Goal: Entertainment & Leisure: Browse casually

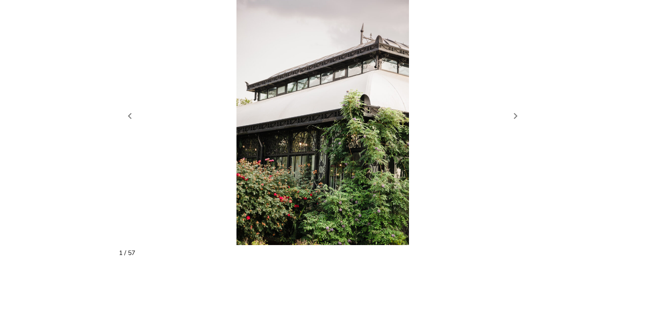
scroll to position [842, 0]
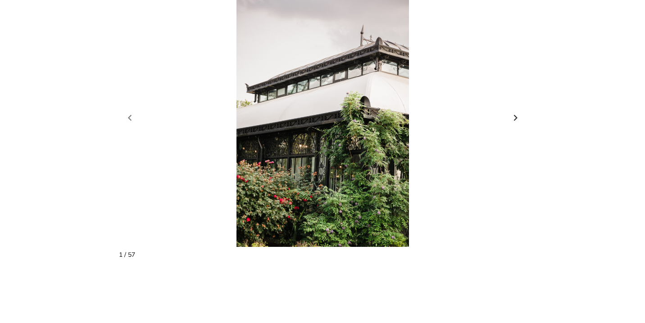
click at [517, 111] on link "Next slide" at bounding box center [515, 118] width 13 height 14
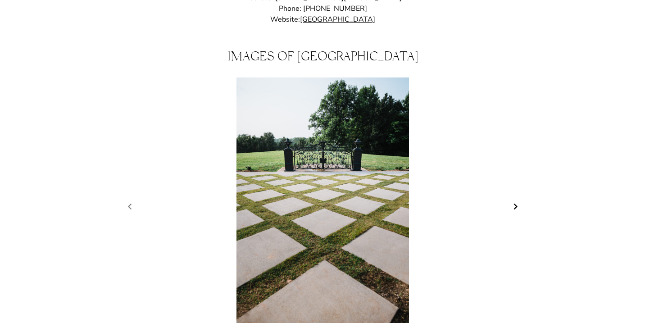
scroll to position [753, 0]
click at [514, 200] on link "Next slide" at bounding box center [515, 207] width 13 height 14
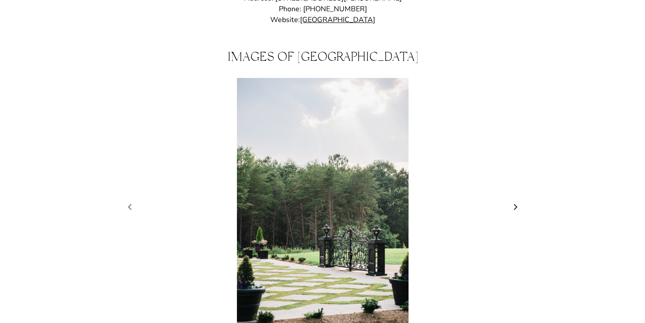
click at [514, 200] on link "Next slide" at bounding box center [515, 207] width 13 height 14
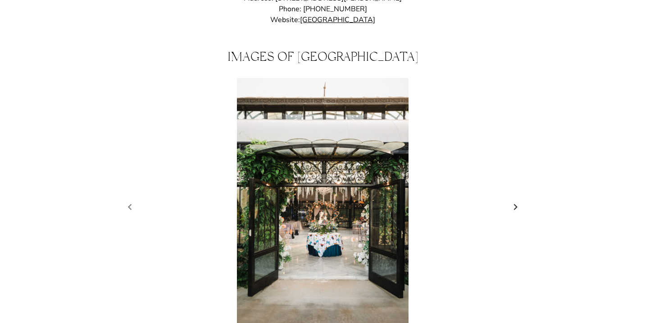
click at [514, 200] on link "Next slide" at bounding box center [515, 207] width 13 height 14
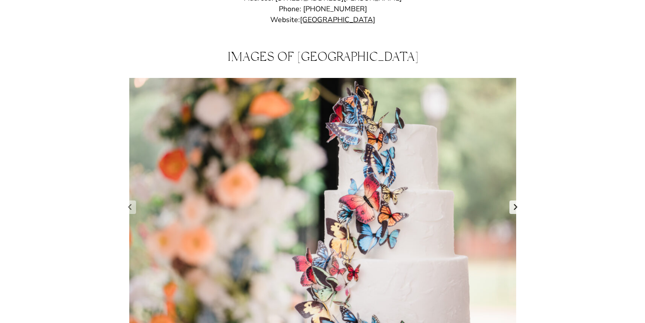
click at [514, 200] on link "Next slide" at bounding box center [515, 207] width 13 height 14
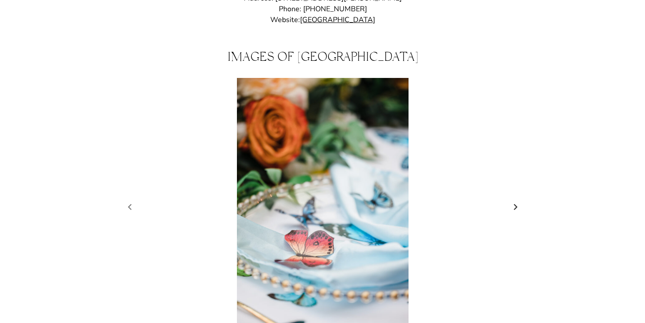
click at [514, 200] on link "Next slide" at bounding box center [515, 207] width 13 height 14
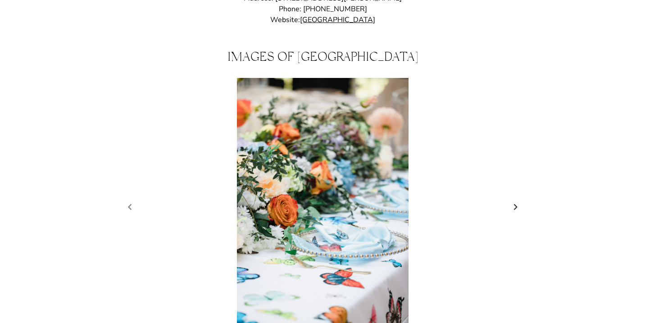
click at [514, 200] on link "Next slide" at bounding box center [515, 207] width 13 height 14
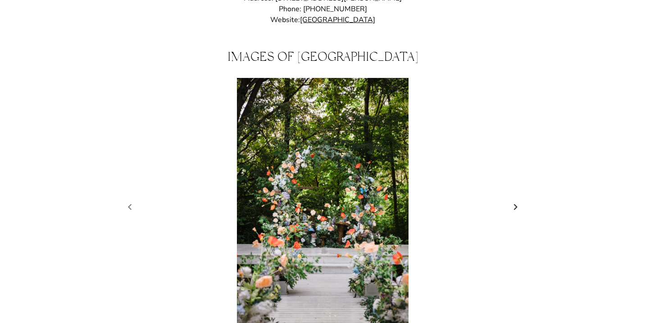
click at [514, 200] on link "Next slide" at bounding box center [515, 207] width 13 height 14
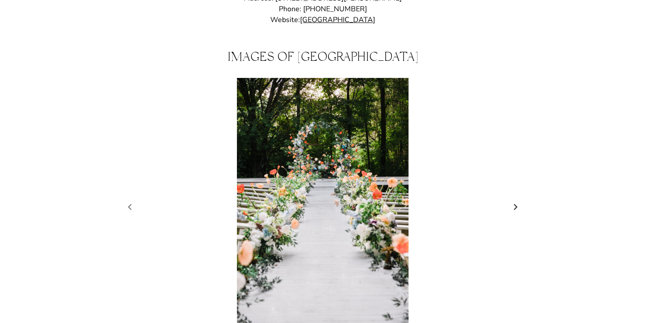
click at [514, 200] on link "Next slide" at bounding box center [515, 207] width 13 height 14
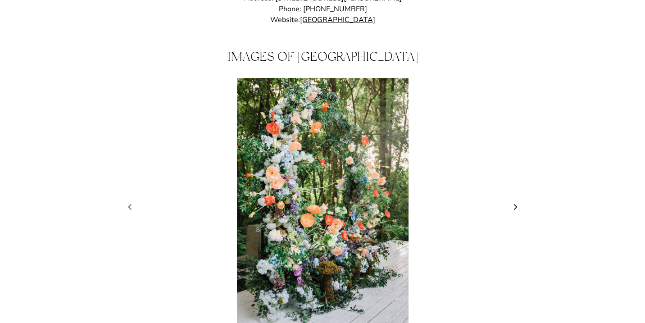
click at [514, 200] on link "Next slide" at bounding box center [515, 207] width 13 height 14
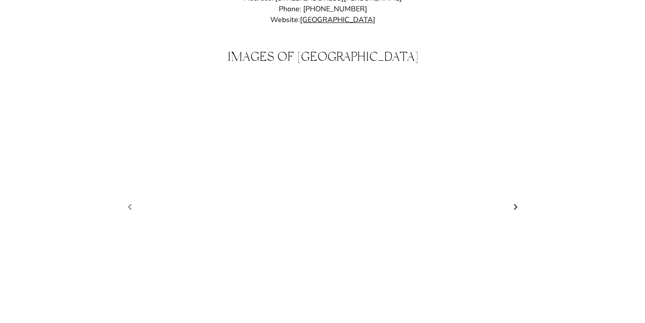
click at [514, 200] on link "Next slide" at bounding box center [515, 207] width 13 height 14
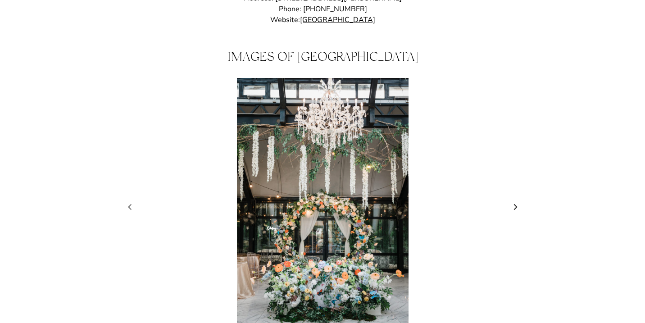
click at [514, 200] on link "Next slide" at bounding box center [515, 207] width 13 height 14
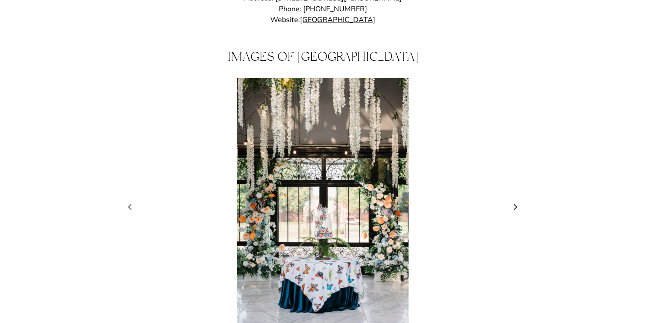
click at [514, 200] on link "Next slide" at bounding box center [515, 207] width 13 height 14
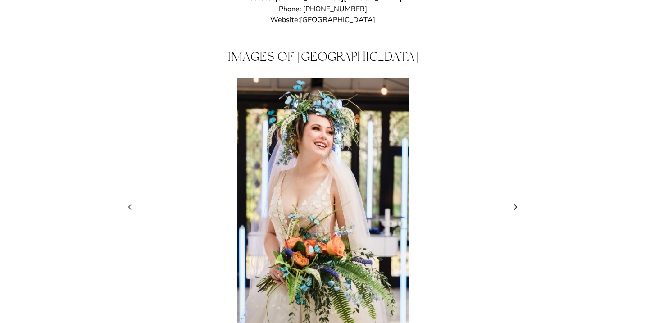
click at [514, 200] on link "Next slide" at bounding box center [515, 207] width 13 height 14
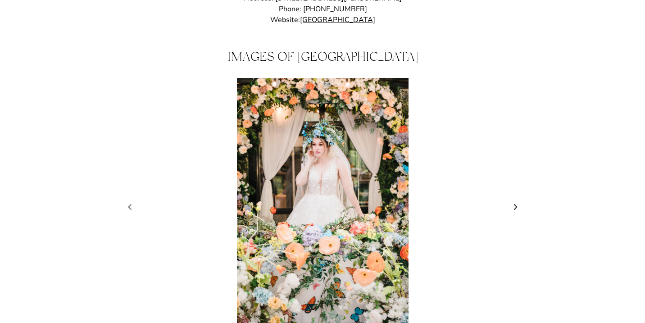
click at [514, 200] on link "Next slide" at bounding box center [515, 207] width 13 height 14
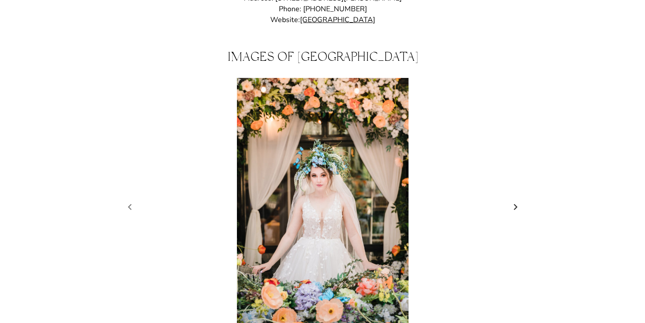
click at [514, 200] on link "Next slide" at bounding box center [515, 207] width 13 height 14
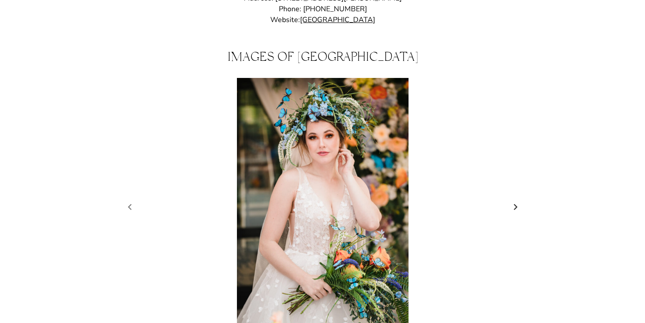
click at [514, 200] on link "Next slide" at bounding box center [515, 207] width 13 height 14
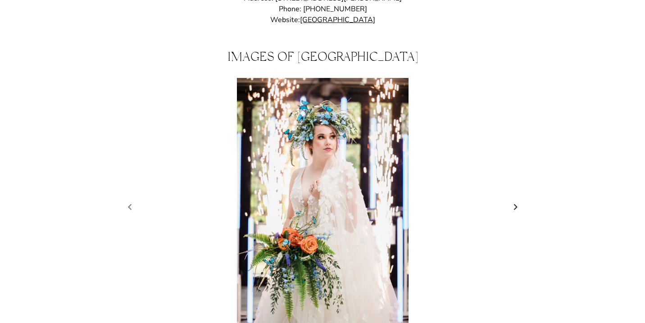
click at [514, 200] on link "Next slide" at bounding box center [515, 207] width 13 height 14
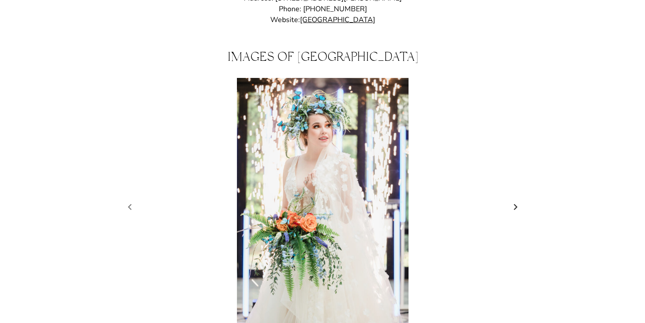
click at [514, 200] on link "Next slide" at bounding box center [515, 207] width 13 height 14
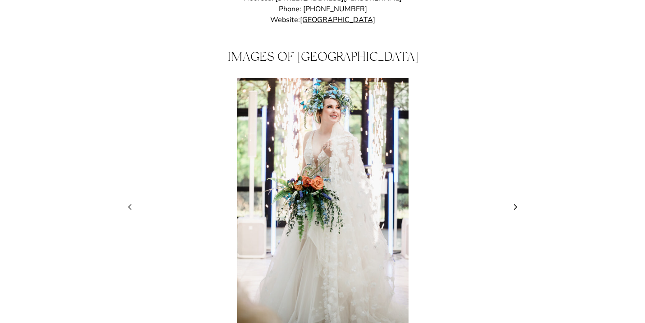
click at [514, 200] on link "Next slide" at bounding box center [515, 207] width 13 height 14
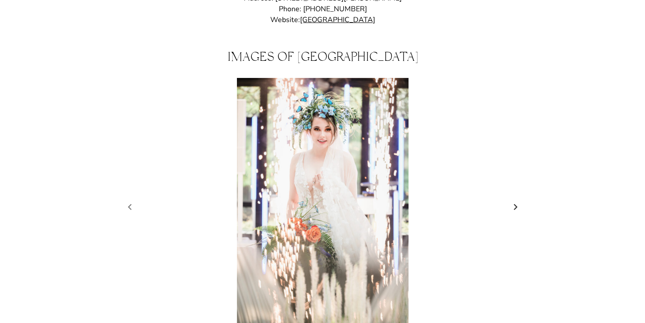
click at [514, 200] on link "Next slide" at bounding box center [515, 207] width 13 height 14
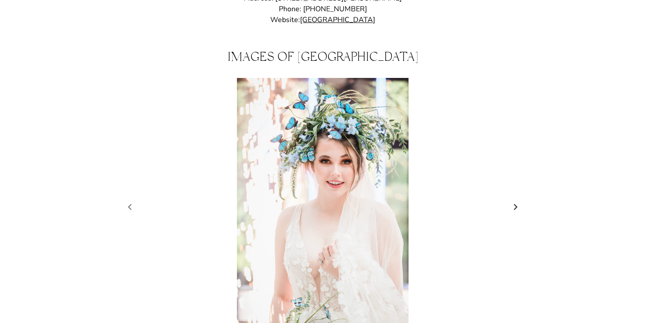
click at [514, 200] on link "Next slide" at bounding box center [515, 207] width 13 height 14
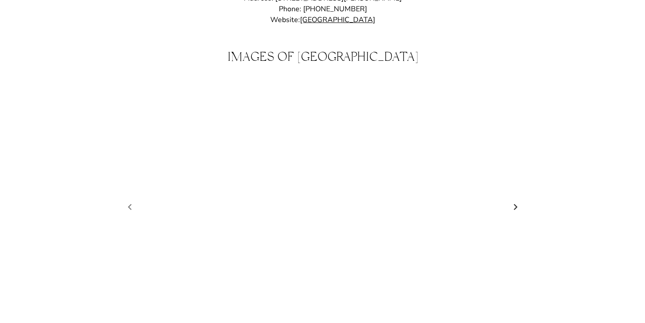
click at [514, 200] on link "Next slide" at bounding box center [515, 207] width 13 height 14
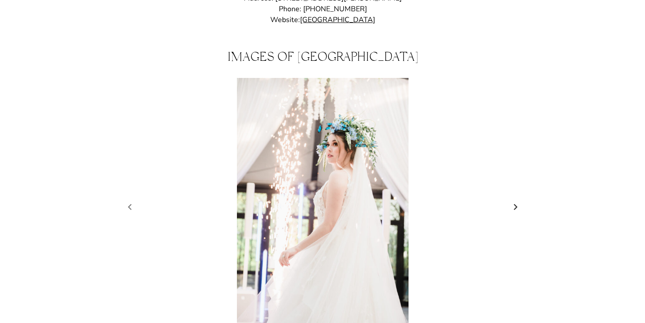
click at [514, 200] on link "Next slide" at bounding box center [515, 207] width 13 height 14
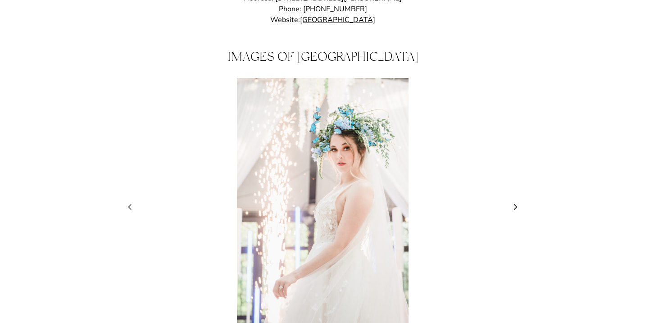
click at [514, 200] on link "Next slide" at bounding box center [515, 207] width 13 height 14
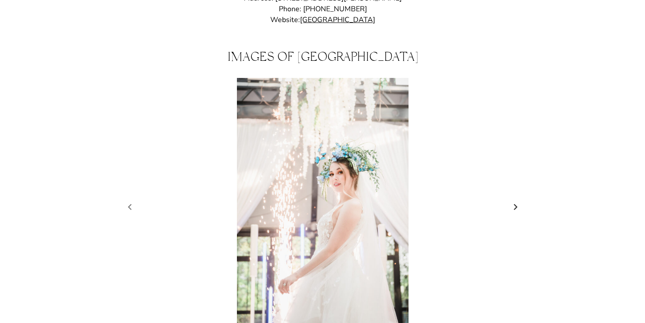
click at [514, 200] on link "Next slide" at bounding box center [515, 207] width 13 height 14
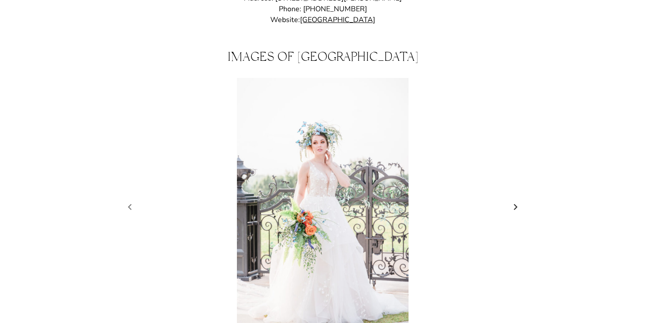
click at [514, 200] on link "Next slide" at bounding box center [515, 207] width 13 height 14
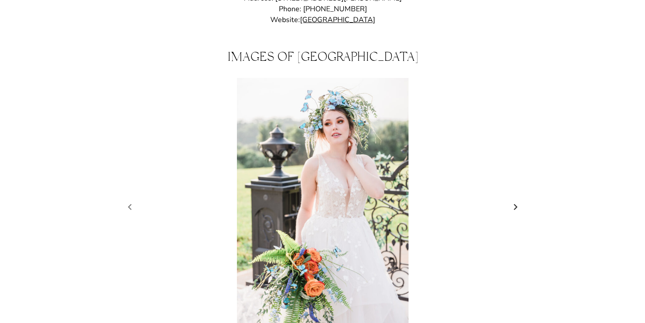
click at [514, 200] on link "Next slide" at bounding box center [515, 207] width 13 height 14
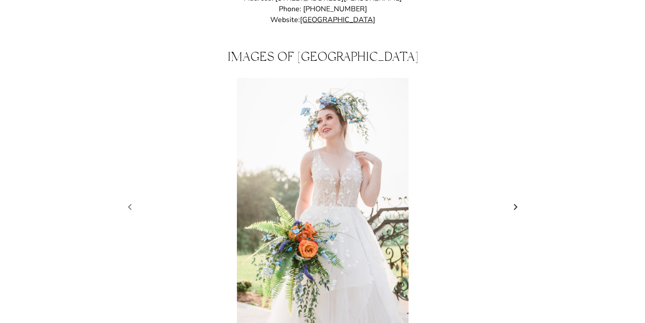
click at [514, 200] on link "Next slide" at bounding box center [515, 207] width 13 height 14
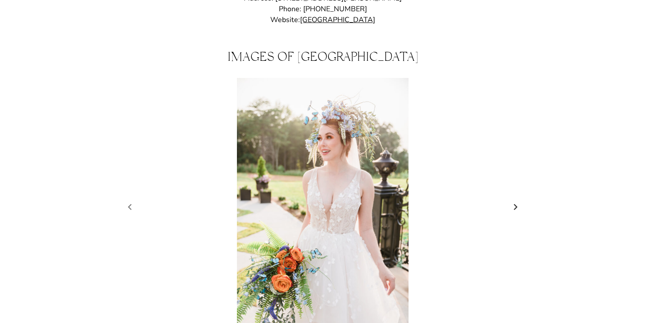
click at [514, 200] on link "Next slide" at bounding box center [515, 207] width 13 height 14
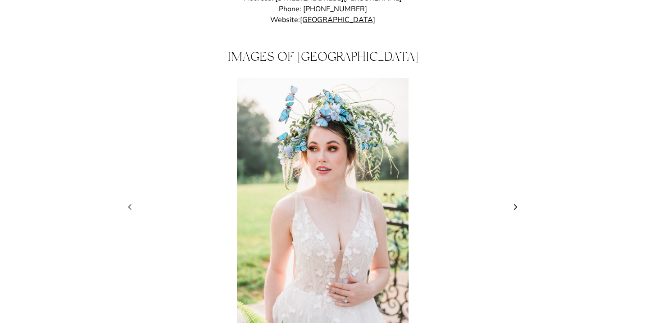
click at [514, 200] on link "Next slide" at bounding box center [515, 207] width 13 height 14
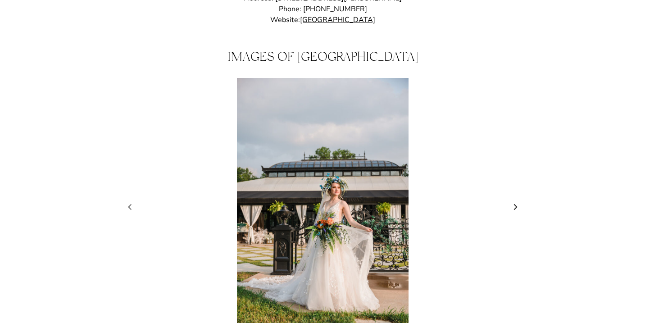
click at [514, 200] on link "Next slide" at bounding box center [515, 207] width 13 height 14
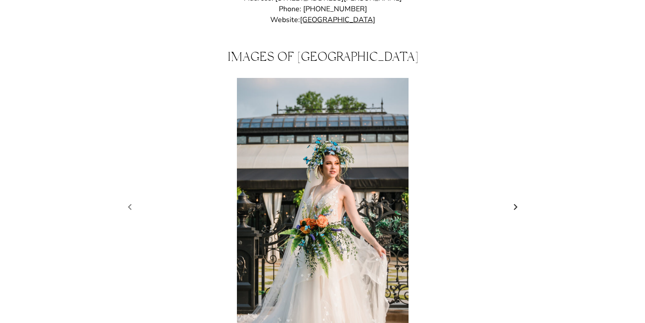
click at [514, 200] on link "Next slide" at bounding box center [515, 207] width 13 height 14
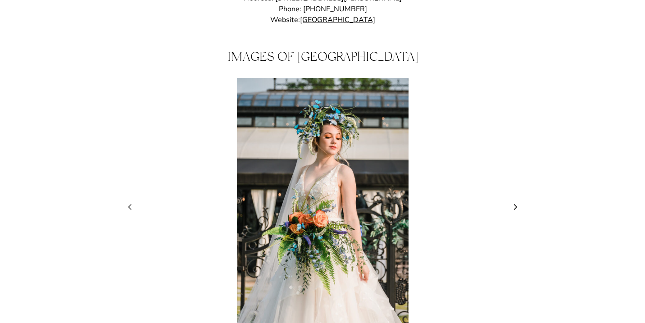
click at [514, 200] on link "Next slide" at bounding box center [515, 207] width 13 height 14
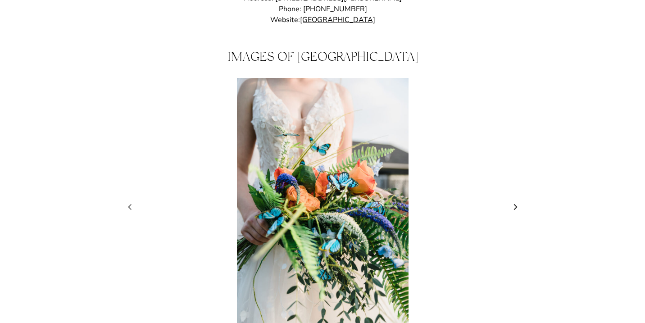
click at [514, 200] on link "Next slide" at bounding box center [515, 207] width 13 height 14
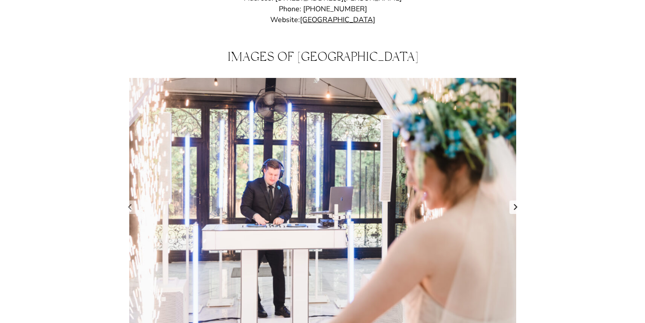
click at [514, 200] on link "Next slide" at bounding box center [515, 207] width 13 height 14
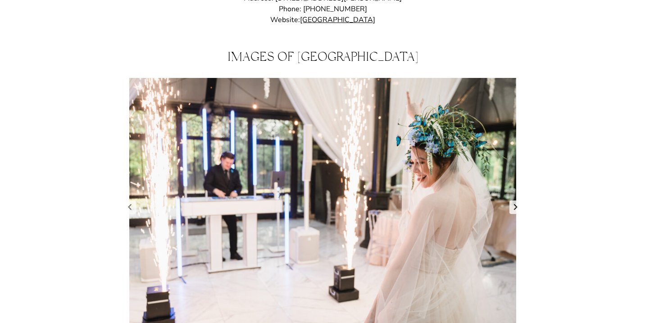
click at [514, 200] on link "Next slide" at bounding box center [515, 207] width 13 height 14
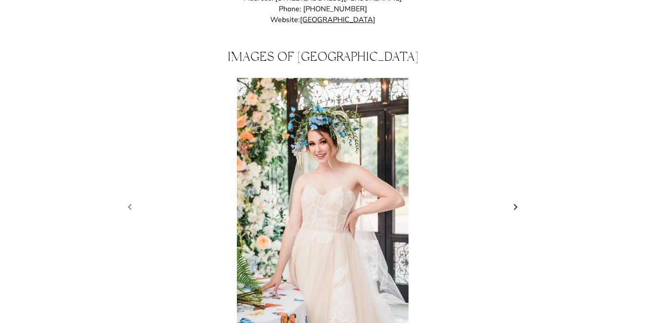
click at [514, 200] on link "Next slide" at bounding box center [515, 207] width 13 height 14
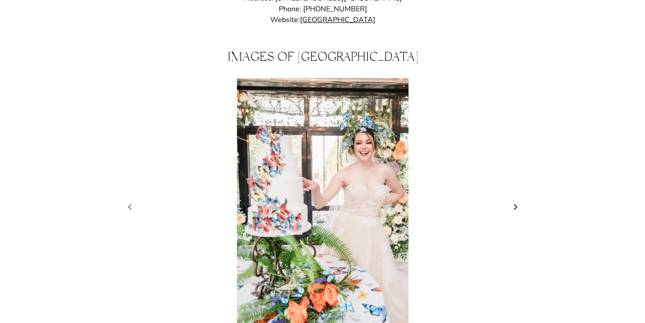
click at [514, 200] on link "Next slide" at bounding box center [515, 207] width 13 height 14
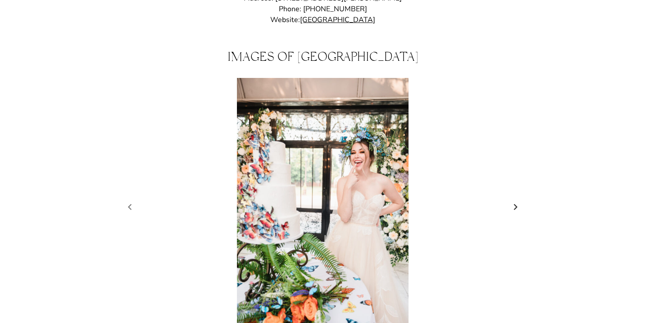
click at [514, 200] on link "Next slide" at bounding box center [515, 207] width 13 height 14
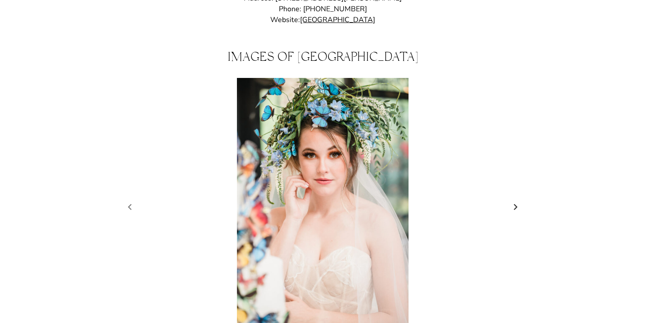
click at [514, 200] on link "Next slide" at bounding box center [515, 207] width 13 height 14
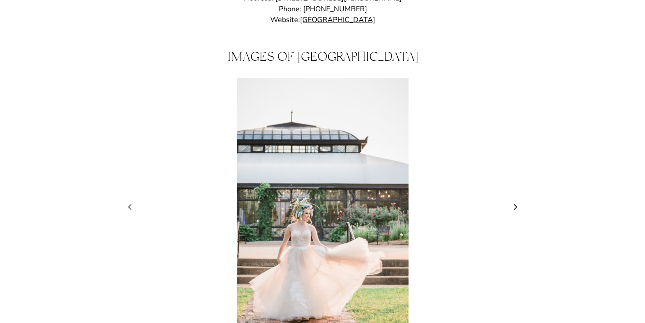
click at [514, 200] on link "Next slide" at bounding box center [515, 207] width 13 height 14
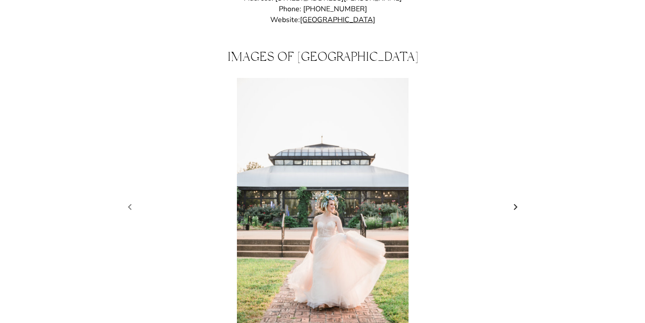
click at [514, 200] on link "Next slide" at bounding box center [515, 207] width 13 height 14
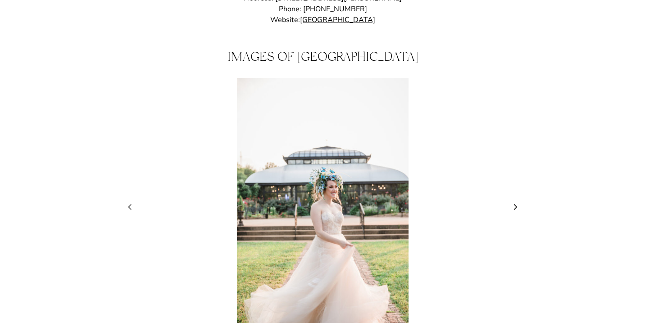
click at [514, 200] on link "Next slide" at bounding box center [515, 207] width 13 height 14
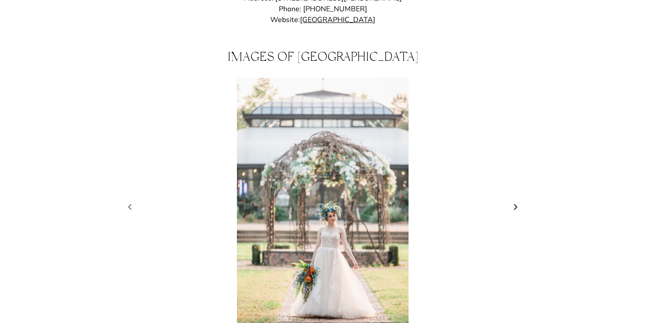
click at [514, 200] on link "Next slide" at bounding box center [515, 207] width 13 height 14
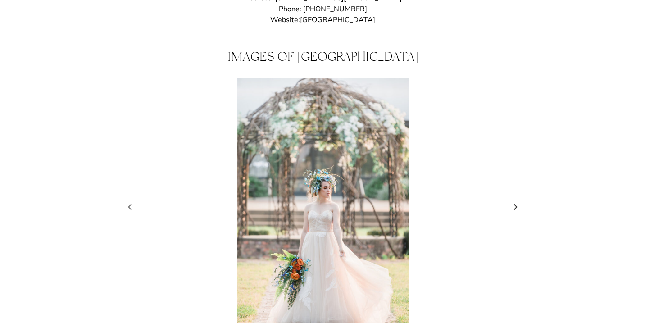
click at [514, 200] on link "Next slide" at bounding box center [515, 207] width 13 height 14
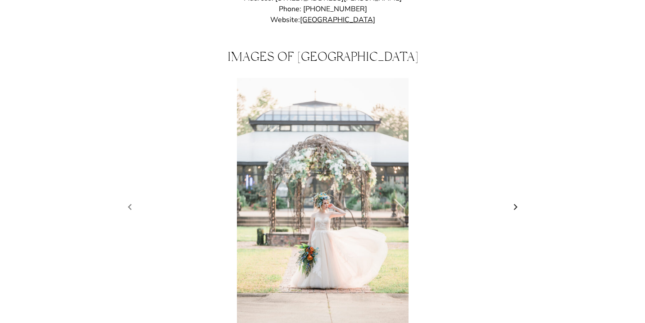
click at [514, 200] on link "Next slide" at bounding box center [515, 207] width 13 height 14
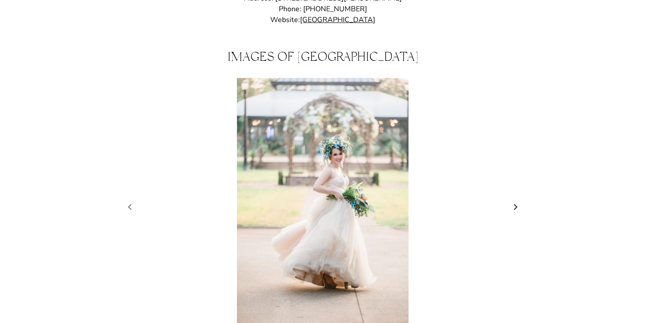
click at [514, 200] on link "Next slide" at bounding box center [515, 207] width 13 height 14
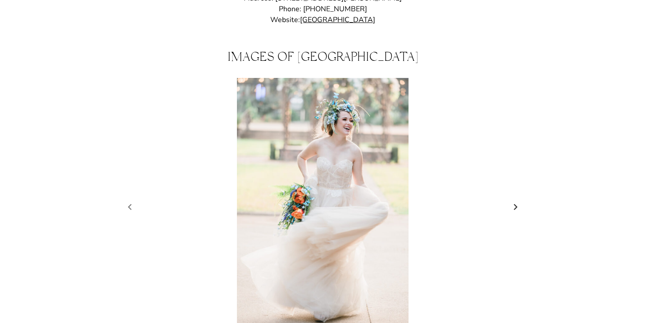
click at [514, 200] on link "Next slide" at bounding box center [515, 207] width 13 height 14
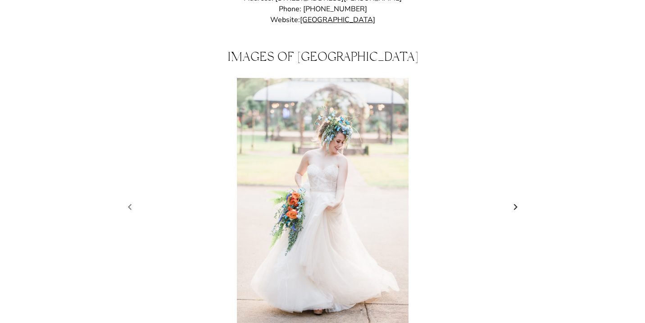
click at [514, 200] on link "Next slide" at bounding box center [515, 207] width 13 height 14
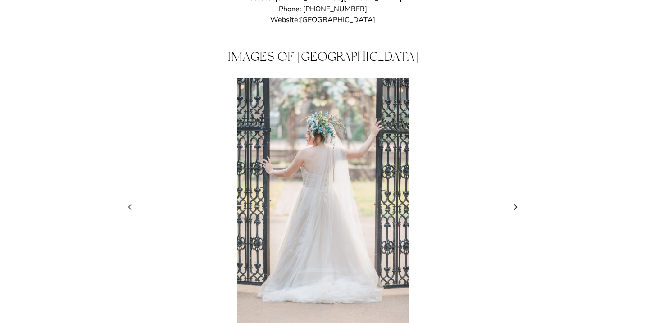
click at [514, 200] on link "Next slide" at bounding box center [515, 207] width 13 height 14
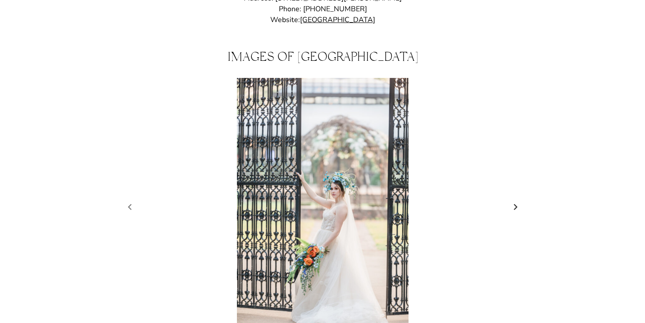
click at [514, 200] on link "Next slide" at bounding box center [515, 207] width 13 height 14
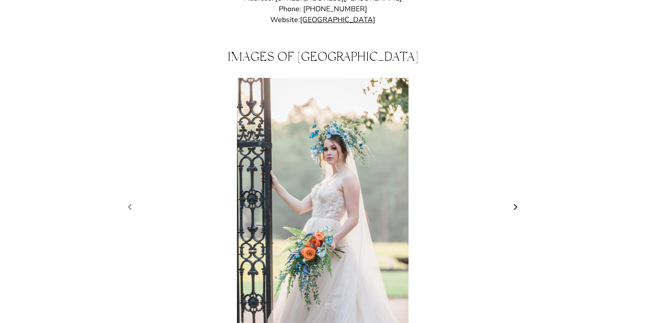
click at [514, 200] on link "Next slide" at bounding box center [515, 207] width 13 height 14
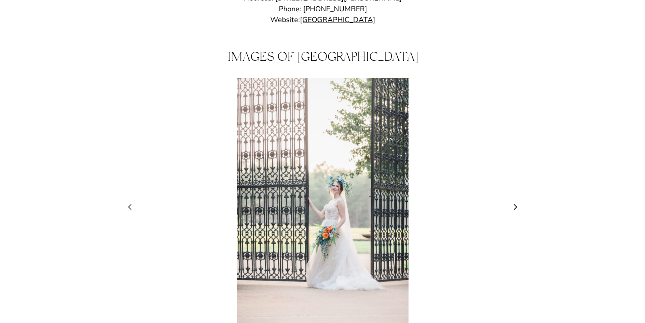
click at [514, 200] on link "Next slide" at bounding box center [515, 207] width 13 height 14
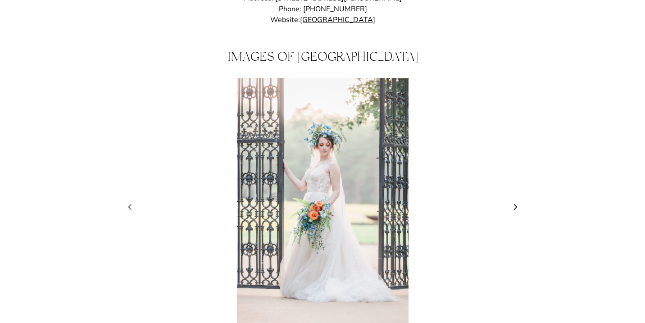
click at [514, 200] on link "Next slide" at bounding box center [515, 207] width 13 height 14
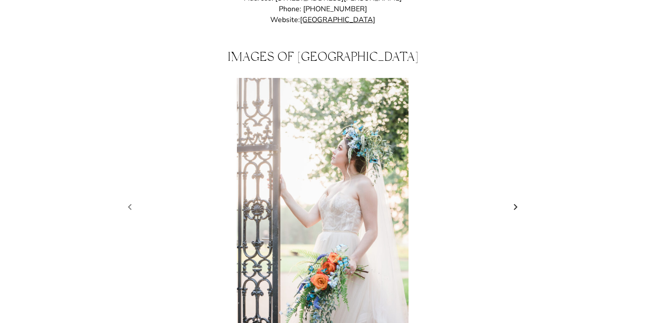
click at [514, 200] on link "Next slide" at bounding box center [515, 207] width 13 height 14
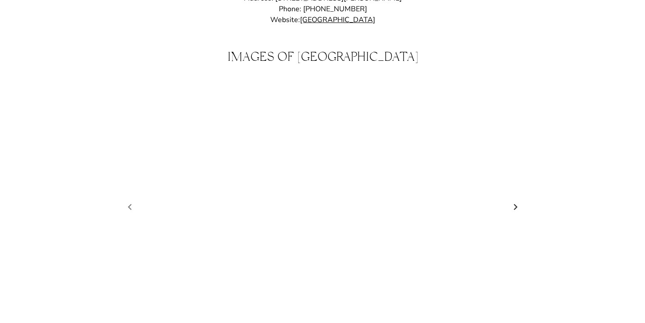
click at [514, 200] on link "Next slide" at bounding box center [515, 207] width 13 height 14
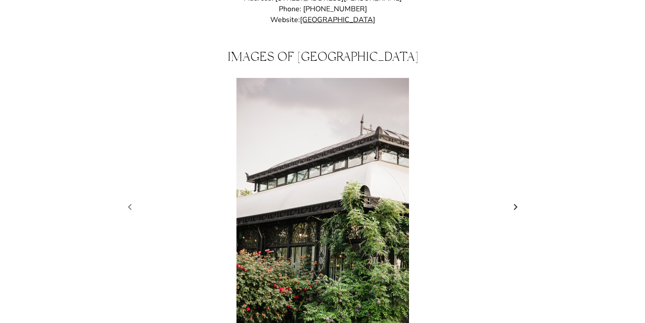
click at [514, 200] on link "Next slide" at bounding box center [515, 207] width 13 height 14
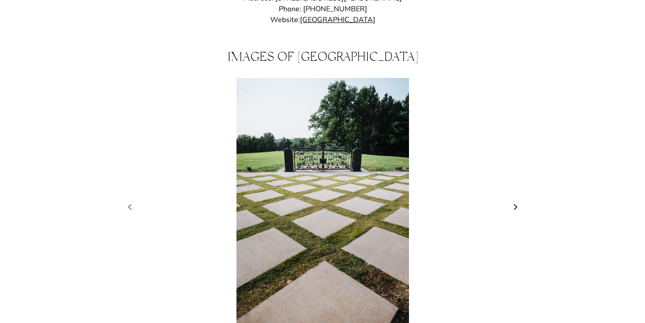
click at [514, 200] on link "Next slide" at bounding box center [515, 207] width 13 height 14
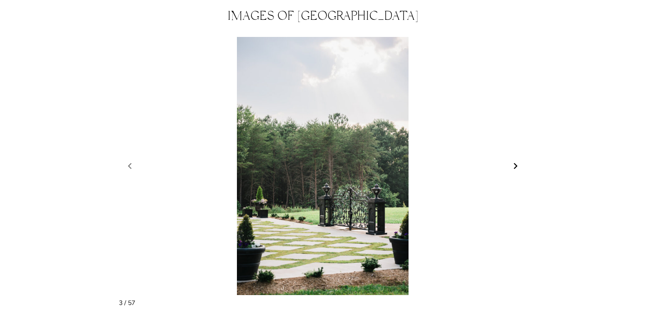
scroll to position [809, 0]
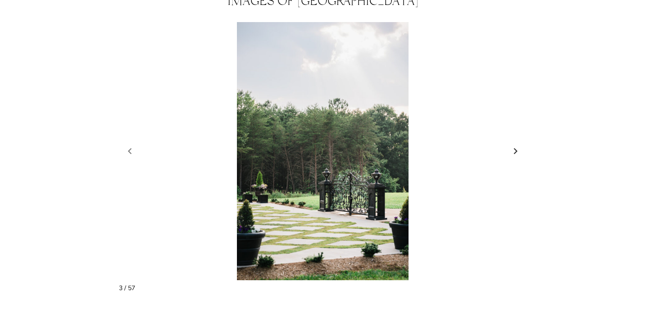
click at [515, 145] on link "Next slide" at bounding box center [515, 151] width 13 height 14
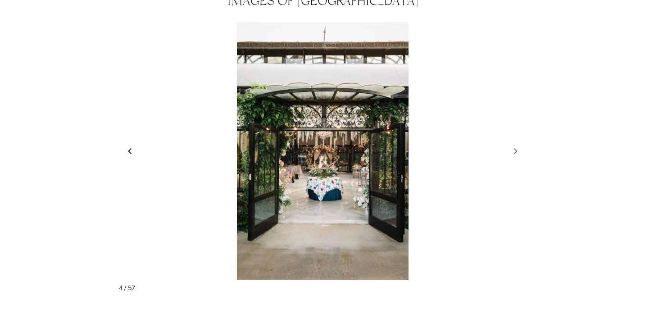
click at [127, 144] on link "Previous slide" at bounding box center [129, 151] width 13 height 14
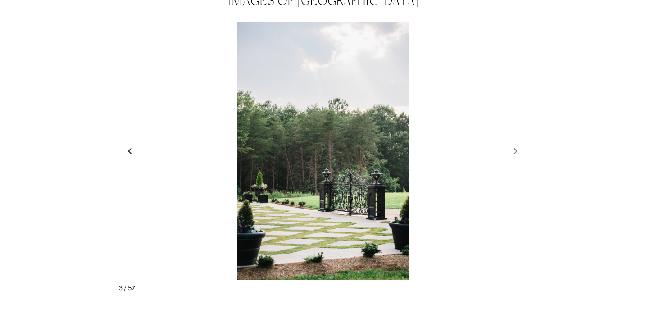
click at [127, 144] on link "Previous slide" at bounding box center [129, 151] width 13 height 14
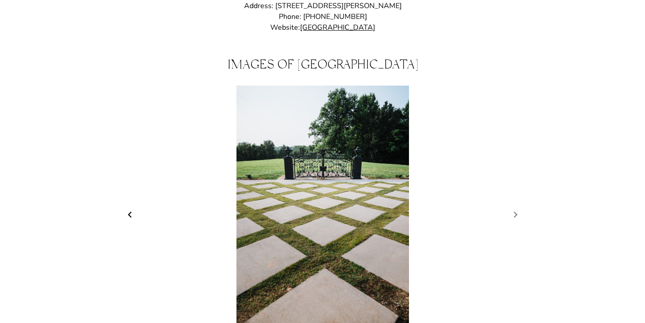
scroll to position [719, 0]
